Goal: Transaction & Acquisition: Purchase product/service

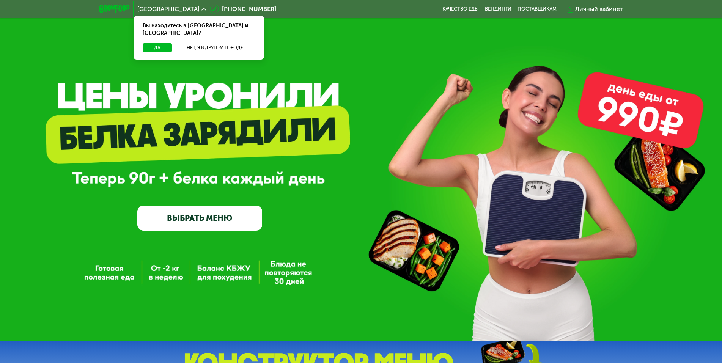
click at [202, 219] on link "ВЫБРАТЬ МЕНЮ" at bounding box center [199, 218] width 125 height 25
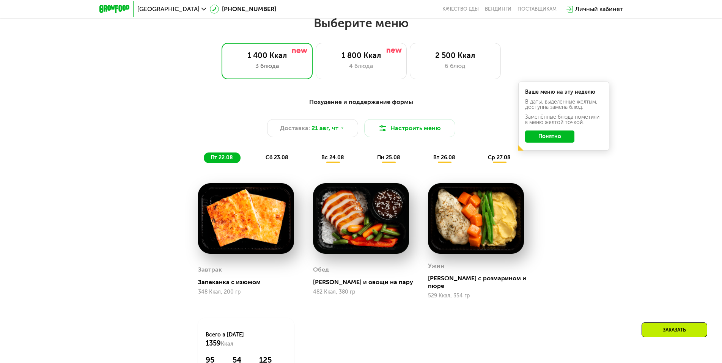
scroll to position [410, 0]
click at [559, 139] on button "Понятно" at bounding box center [549, 136] width 49 height 12
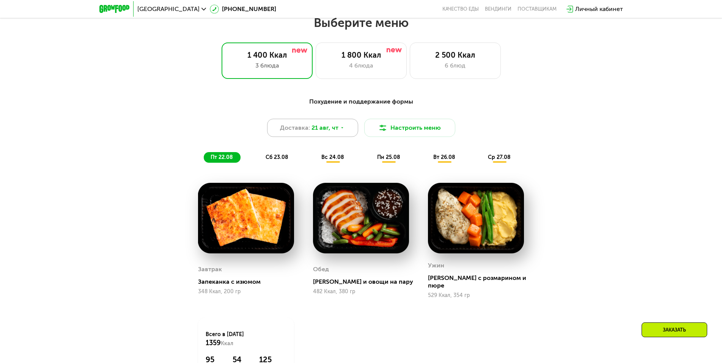
click at [344, 129] on div "Доставка: [DATE]" at bounding box center [312, 128] width 91 height 18
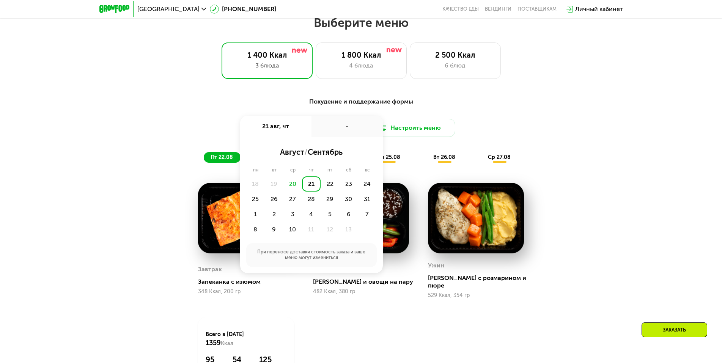
click at [344, 129] on div "-" at bounding box center [347, 126] width 71 height 21
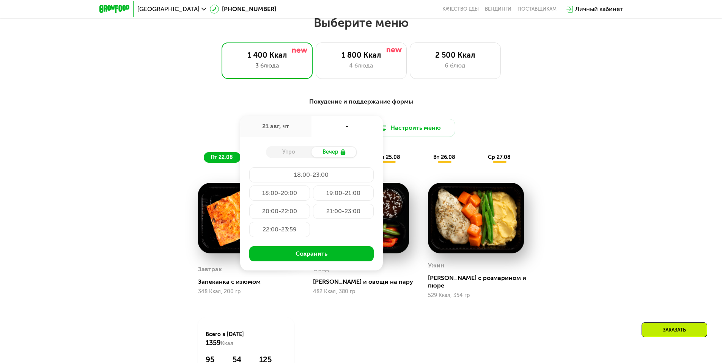
click at [155, 131] on div "Доставка: [DATE] авг, чт - Утро Вечер 18:00-23:00 18:00-20:00 19:00-21:00 20:00…" at bounding box center [361, 128] width 449 height 18
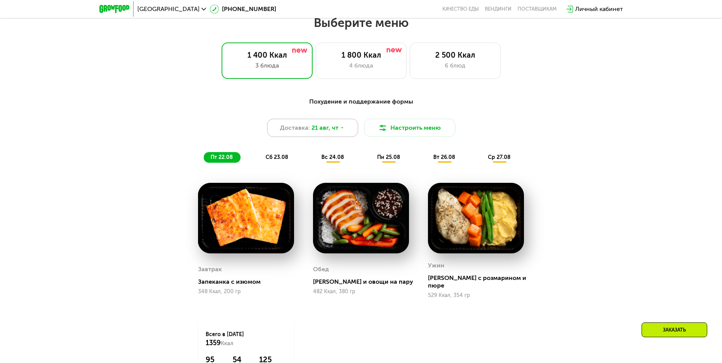
click at [340, 134] on div "Доставка: [DATE]" at bounding box center [312, 128] width 91 height 18
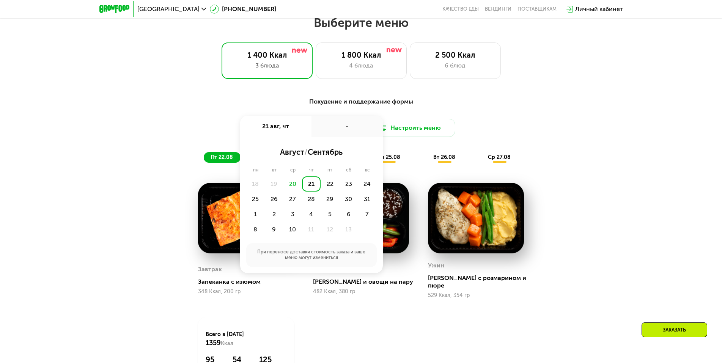
click at [296, 183] on div "20" at bounding box center [293, 183] width 19 height 15
click at [293, 186] on div "20" at bounding box center [293, 183] width 19 height 15
click at [586, 121] on div "Похудение и поддержание формы Доставка: [DATE] авг, чт - август / сентябрь пн в…" at bounding box center [361, 130] width 449 height 66
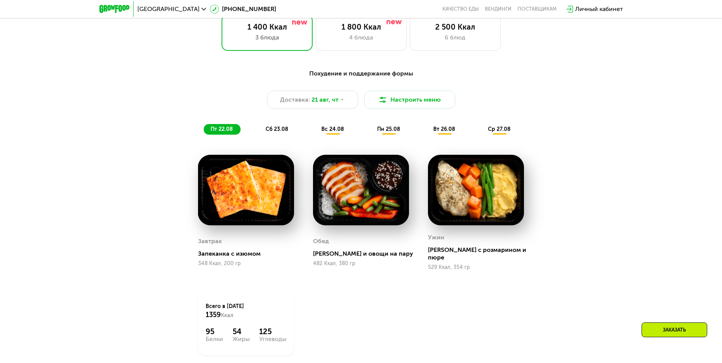
scroll to position [447, 0]
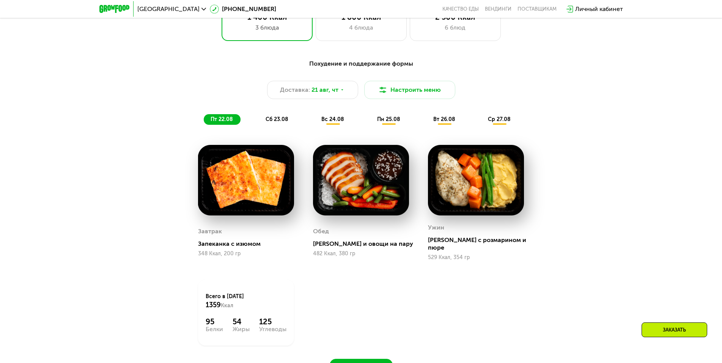
click at [275, 119] on span "сб 23.08" at bounding box center [277, 119] width 23 height 6
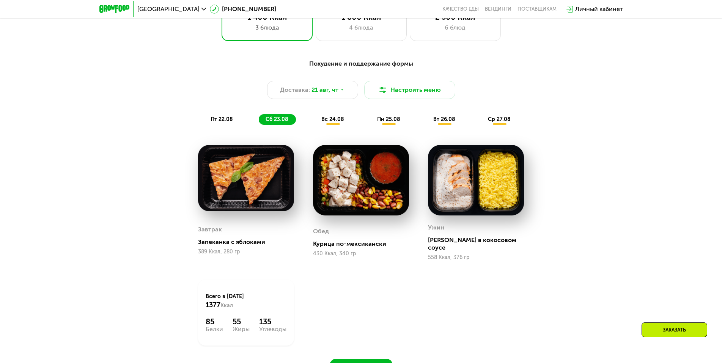
click at [334, 123] on span "вс 24.08" at bounding box center [332, 119] width 23 height 6
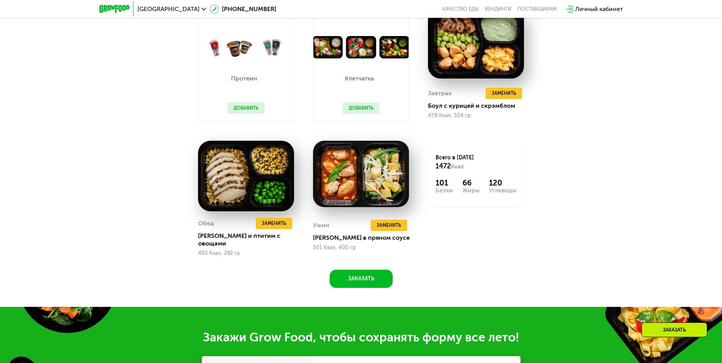
scroll to position [587, 0]
